Goal: Information Seeking & Learning: Understand process/instructions

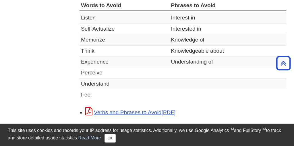
scroll to position [262, 0]
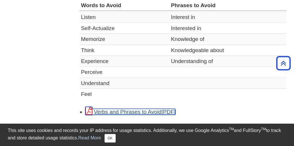
click at [144, 110] on link "Verbs and Phrases to Avoid" at bounding box center [130, 112] width 90 height 6
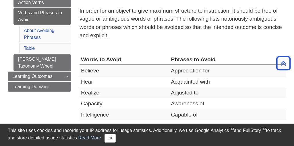
scroll to position [102, 0]
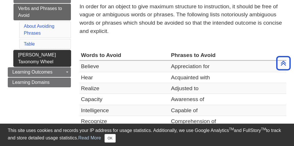
click at [45, 50] on link "[PERSON_NAME] Taxonomy Wheel" at bounding box center [41, 58] width 57 height 17
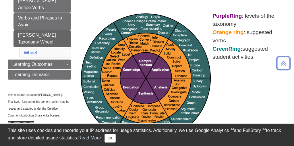
scroll to position [94, 0]
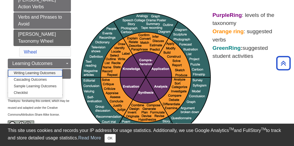
click at [43, 70] on link "Writing Learning Outcomes" at bounding box center [35, 73] width 54 height 7
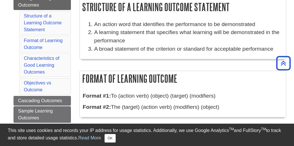
scroll to position [104, 0]
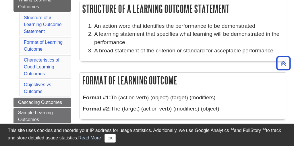
drag, startPoint x: 82, startPoint y: 8, endPoint x: 217, endPoint y: 116, distance: 172.6
copy div "Structure of a Learning Outcome Statement An action word that identifies the pe…"
